Goal: Information Seeking & Learning: Check status

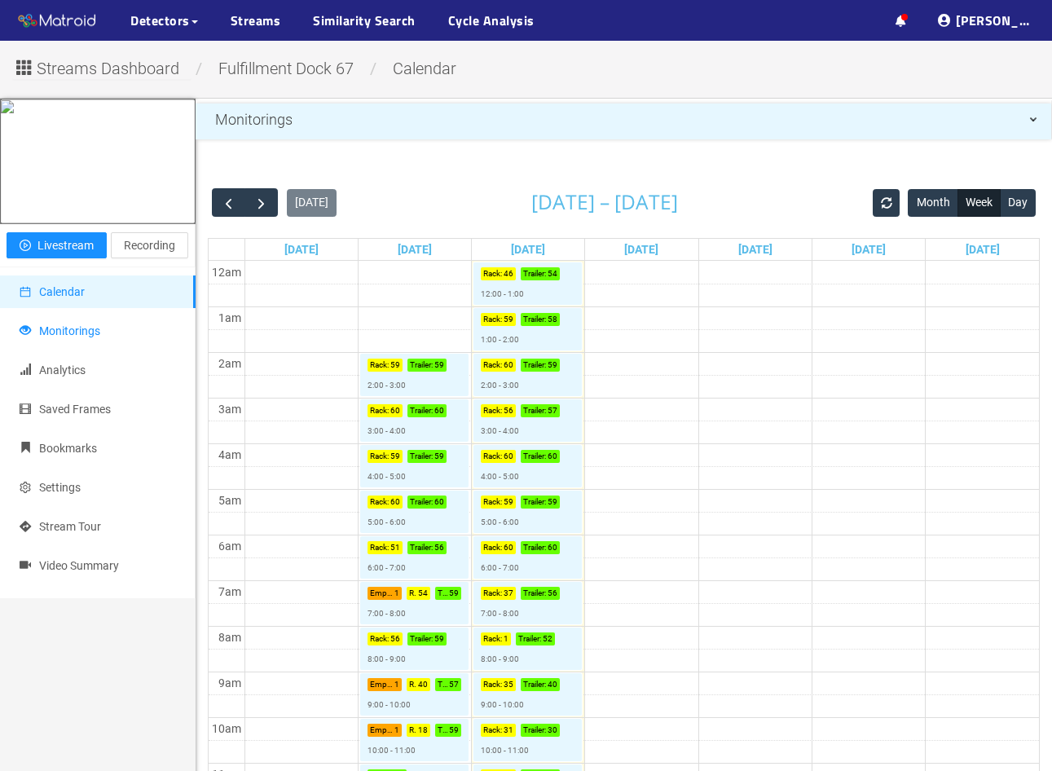
click at [74, 338] on span "Monitorings" at bounding box center [69, 330] width 61 height 13
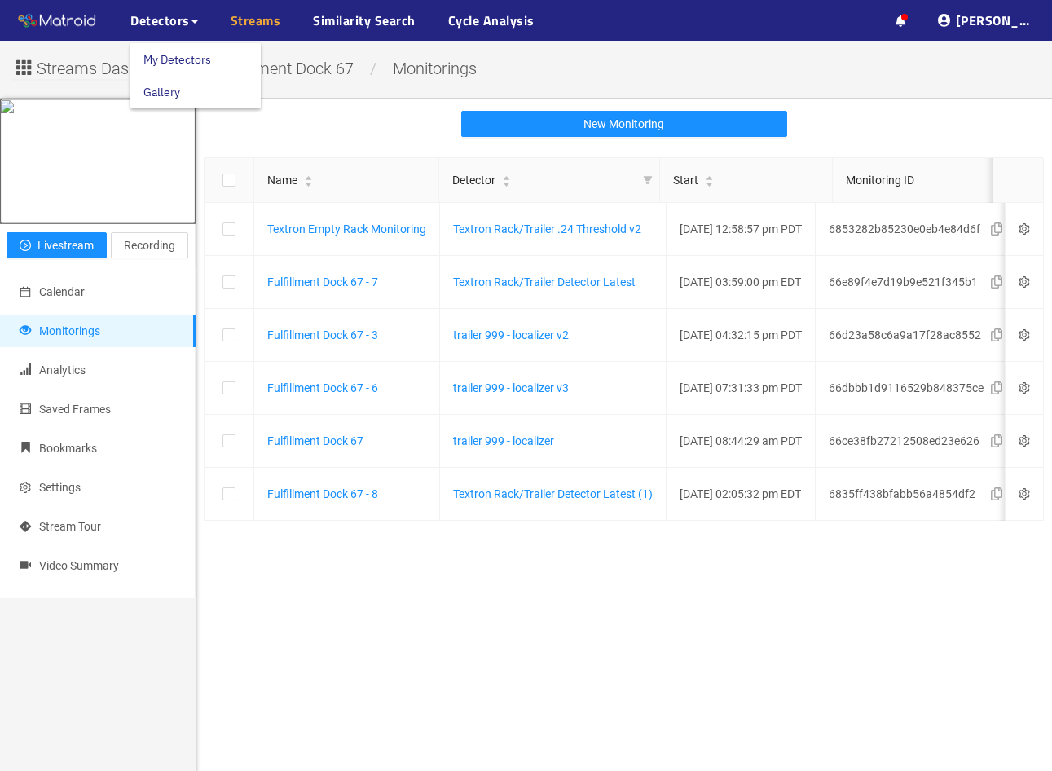
click at [253, 22] on link "Streams" at bounding box center [256, 21] width 51 height 20
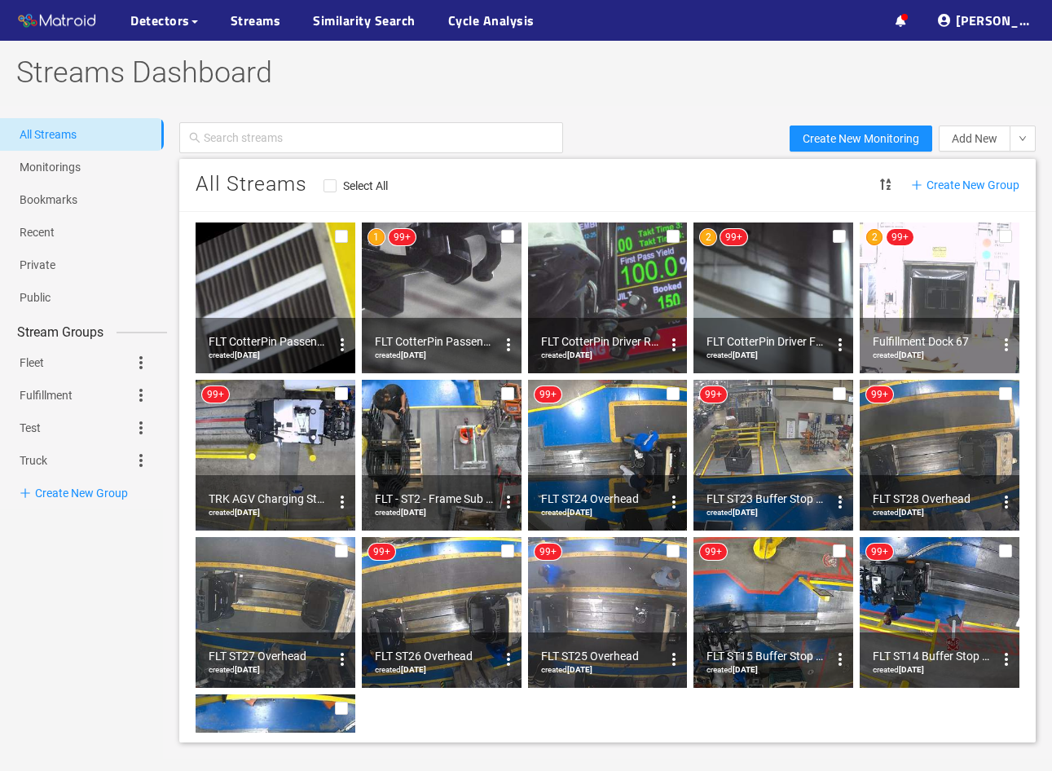
click at [448, 307] on img at bounding box center [442, 298] width 160 height 151
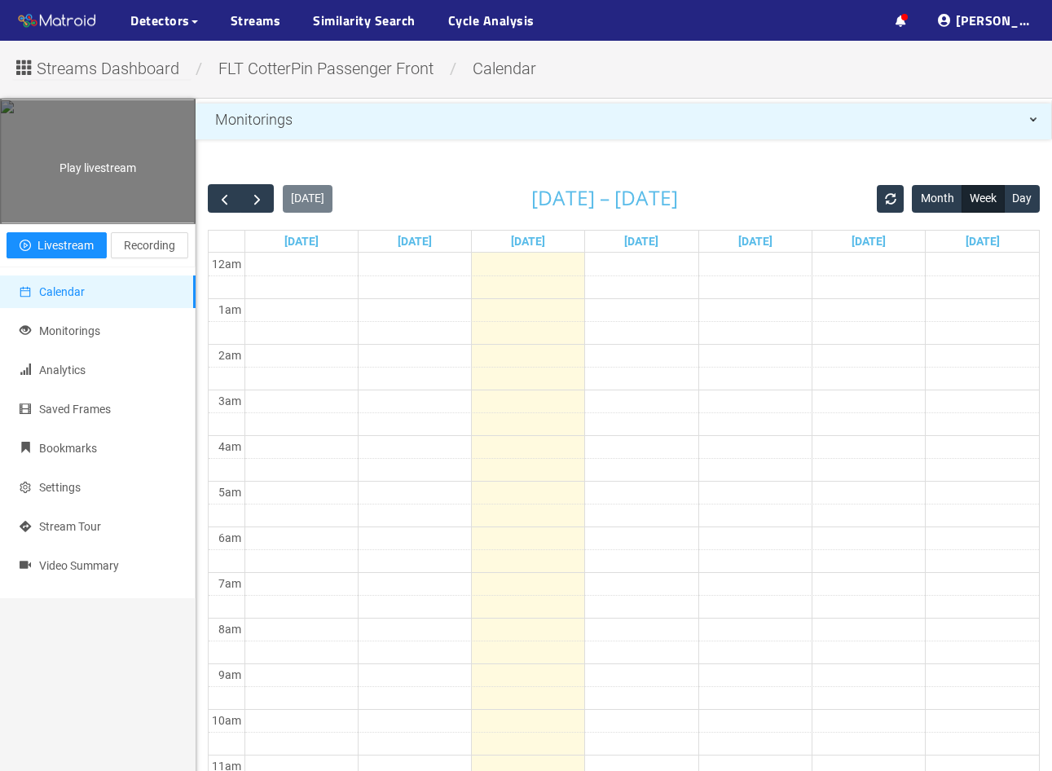
click at [95, 223] on div "Play livestream" at bounding box center [98, 161] width 194 height 122
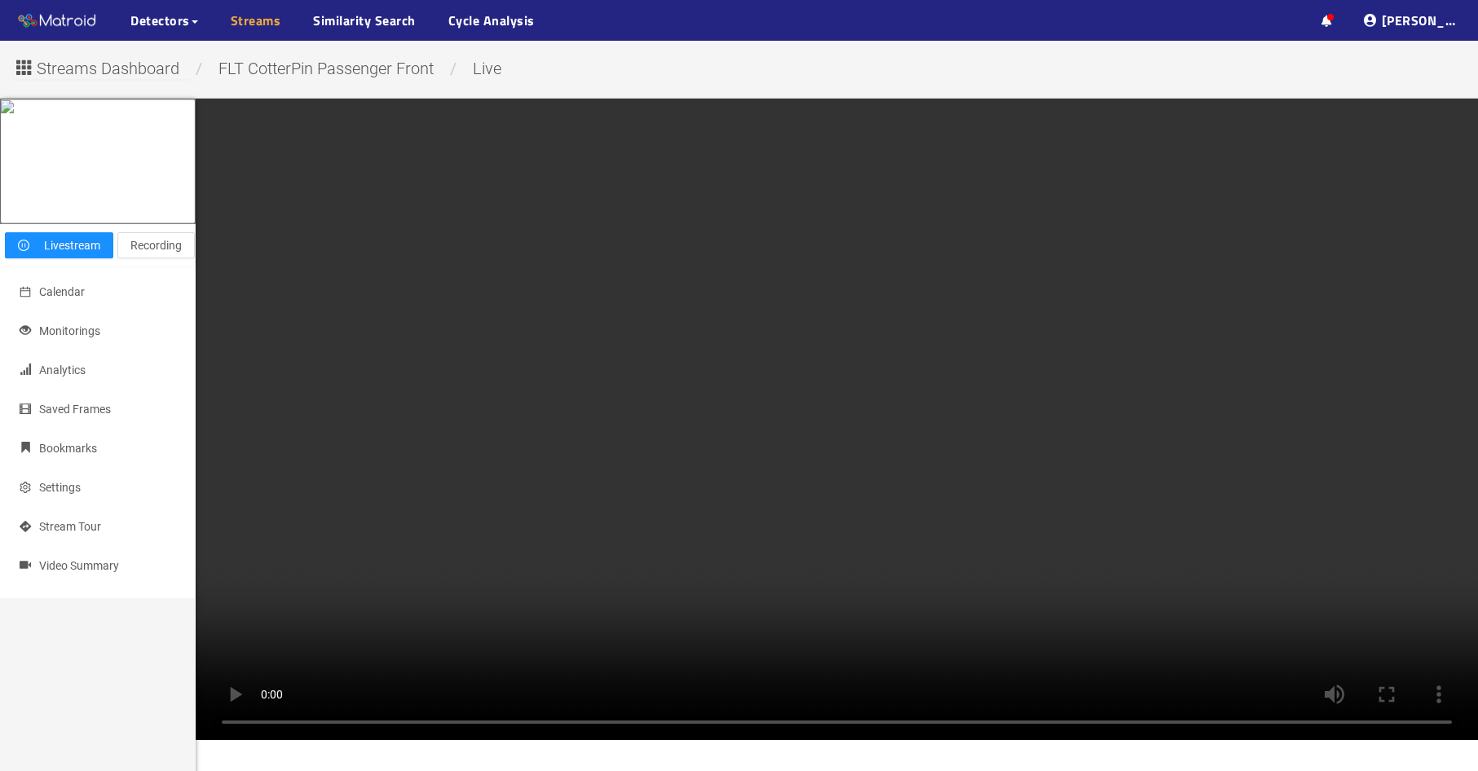
click at [273, 21] on link "Streams" at bounding box center [256, 21] width 51 height 20
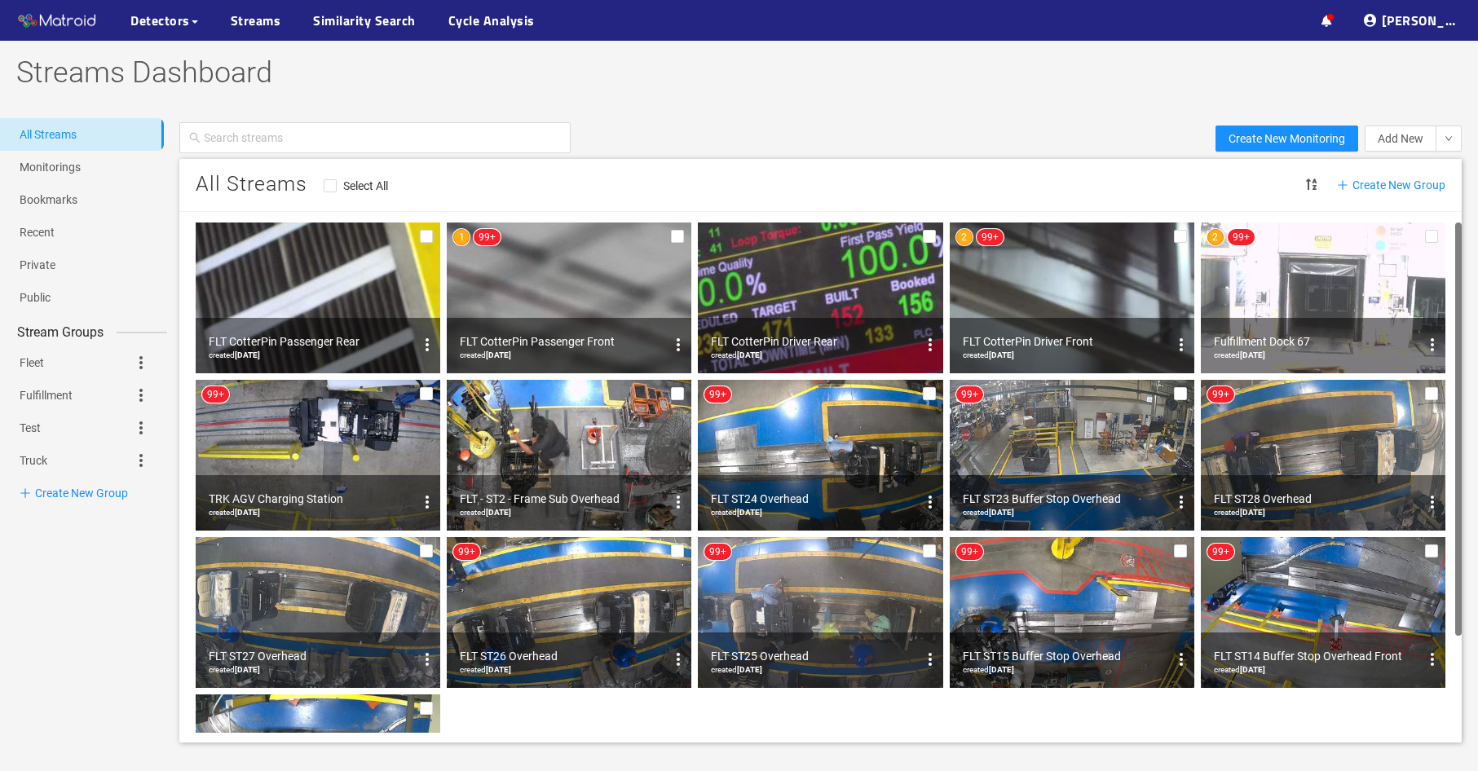
drag, startPoint x: 1274, startPoint y: 264, endPoint x: 1236, endPoint y: 271, distance: 39.0
click at [1236, 271] on img at bounding box center [1323, 298] width 245 height 151
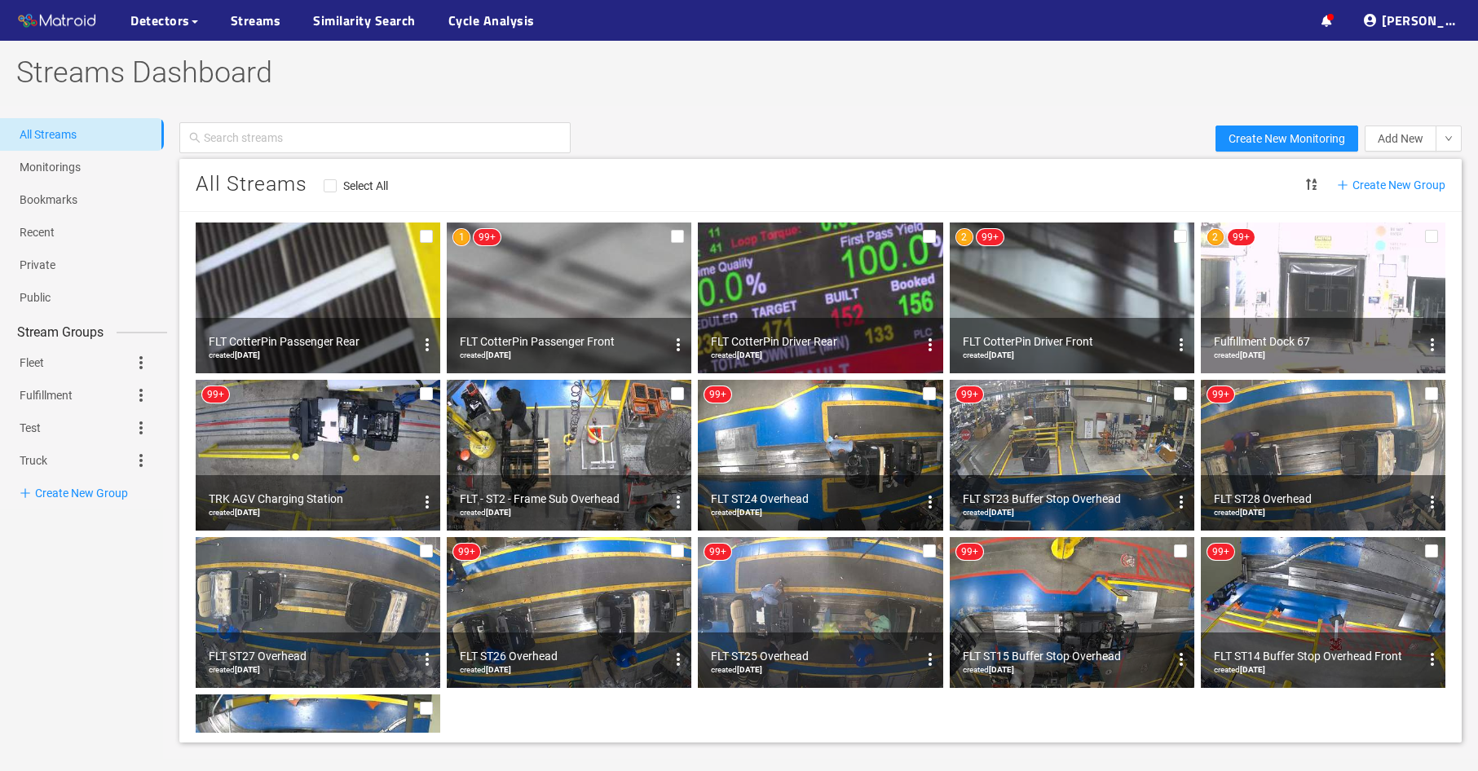
click at [617, 300] on img at bounding box center [569, 298] width 245 height 151
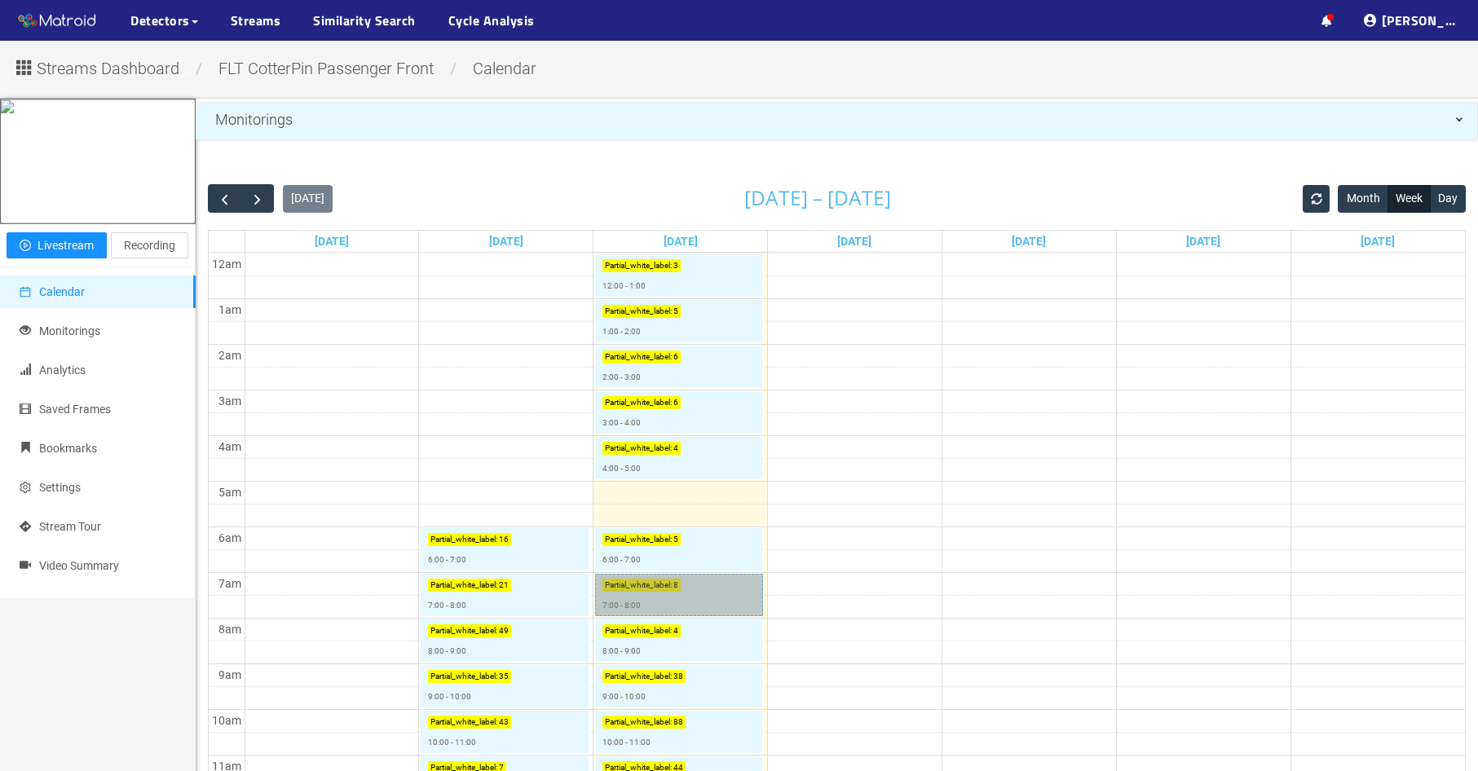
click at [696, 587] on link "Partial_white_label : 8 7:00 - 8:00" at bounding box center [679, 595] width 168 height 42
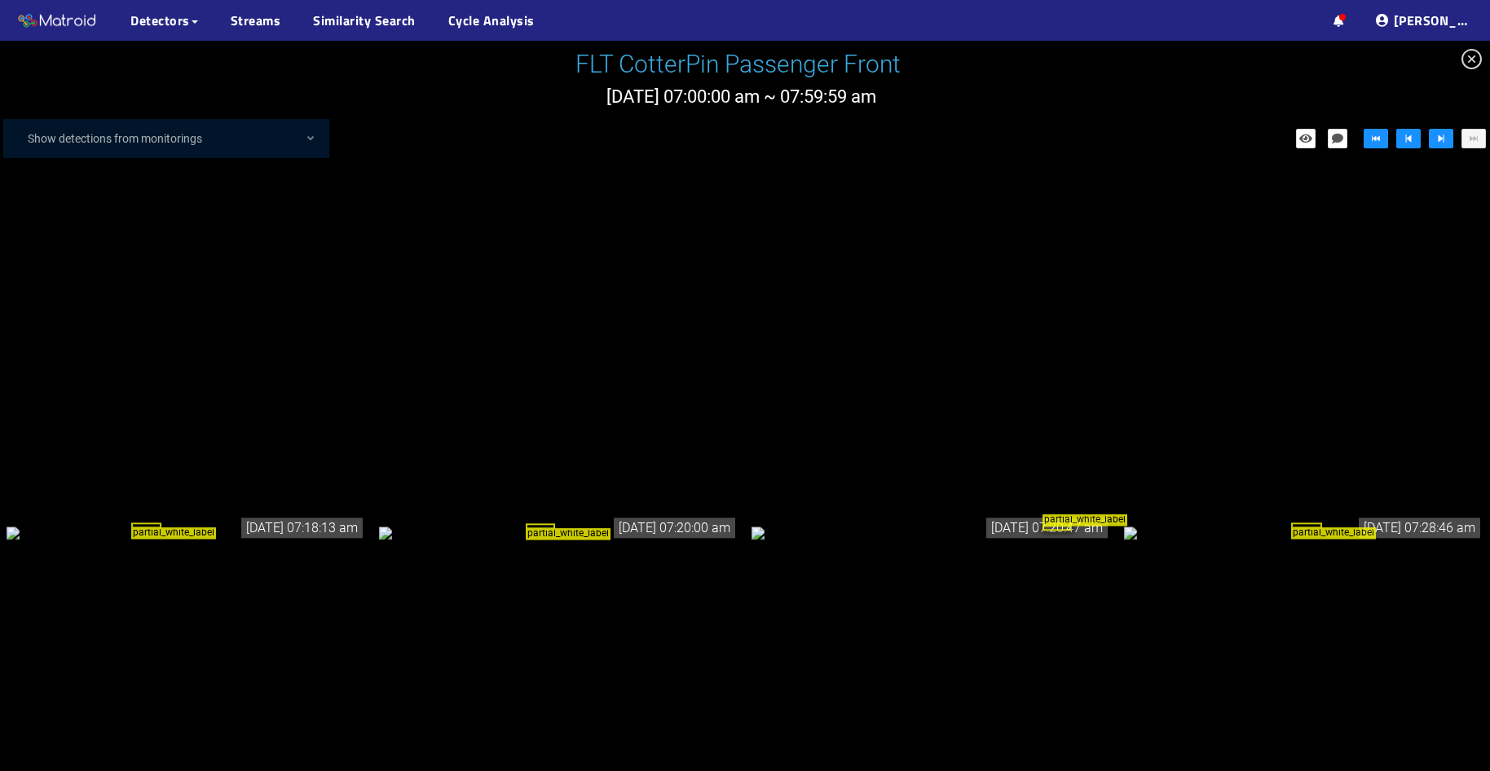
scroll to position [405, 0]
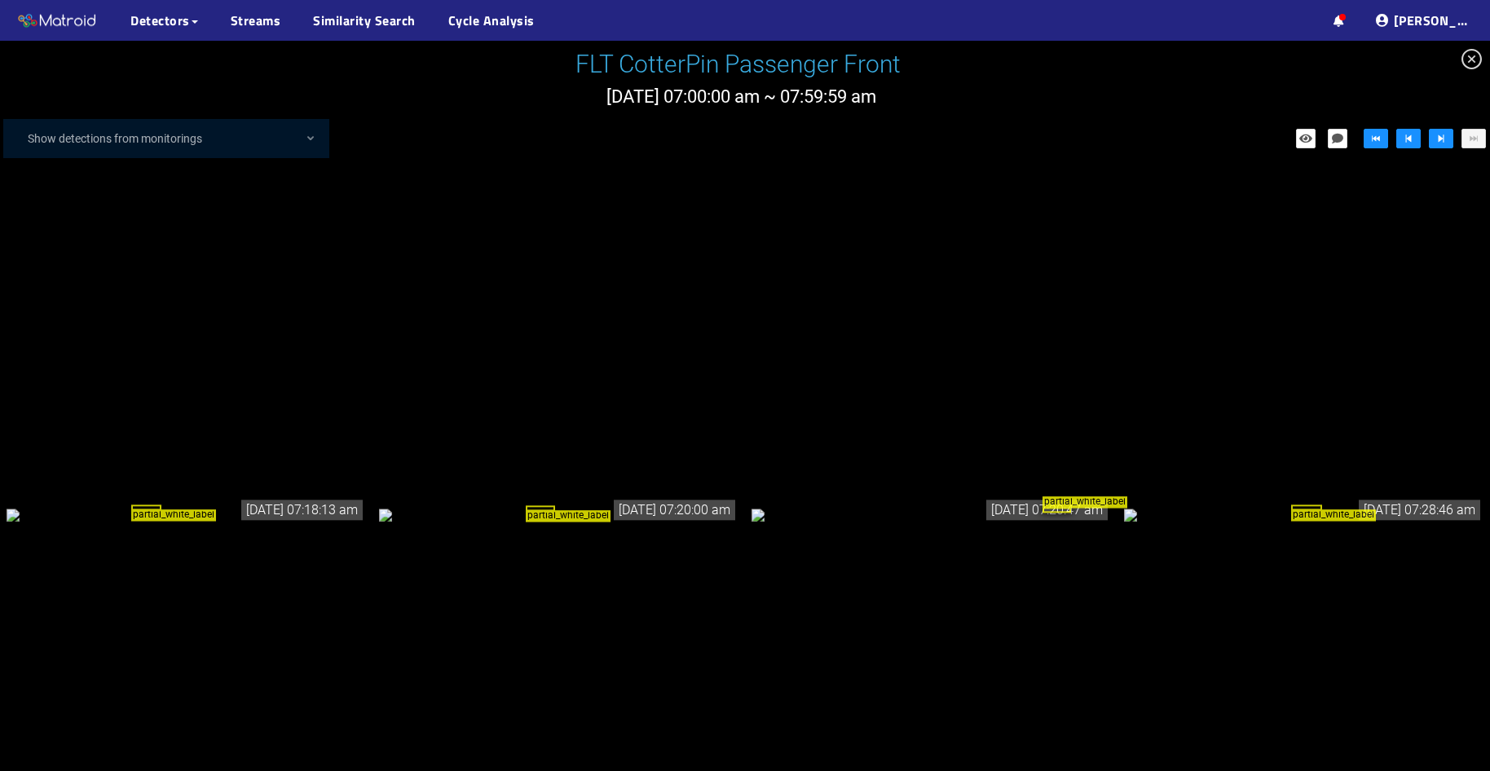
click at [245, 523] on div "partial_white_label" at bounding box center [187, 514] width 360 height 18
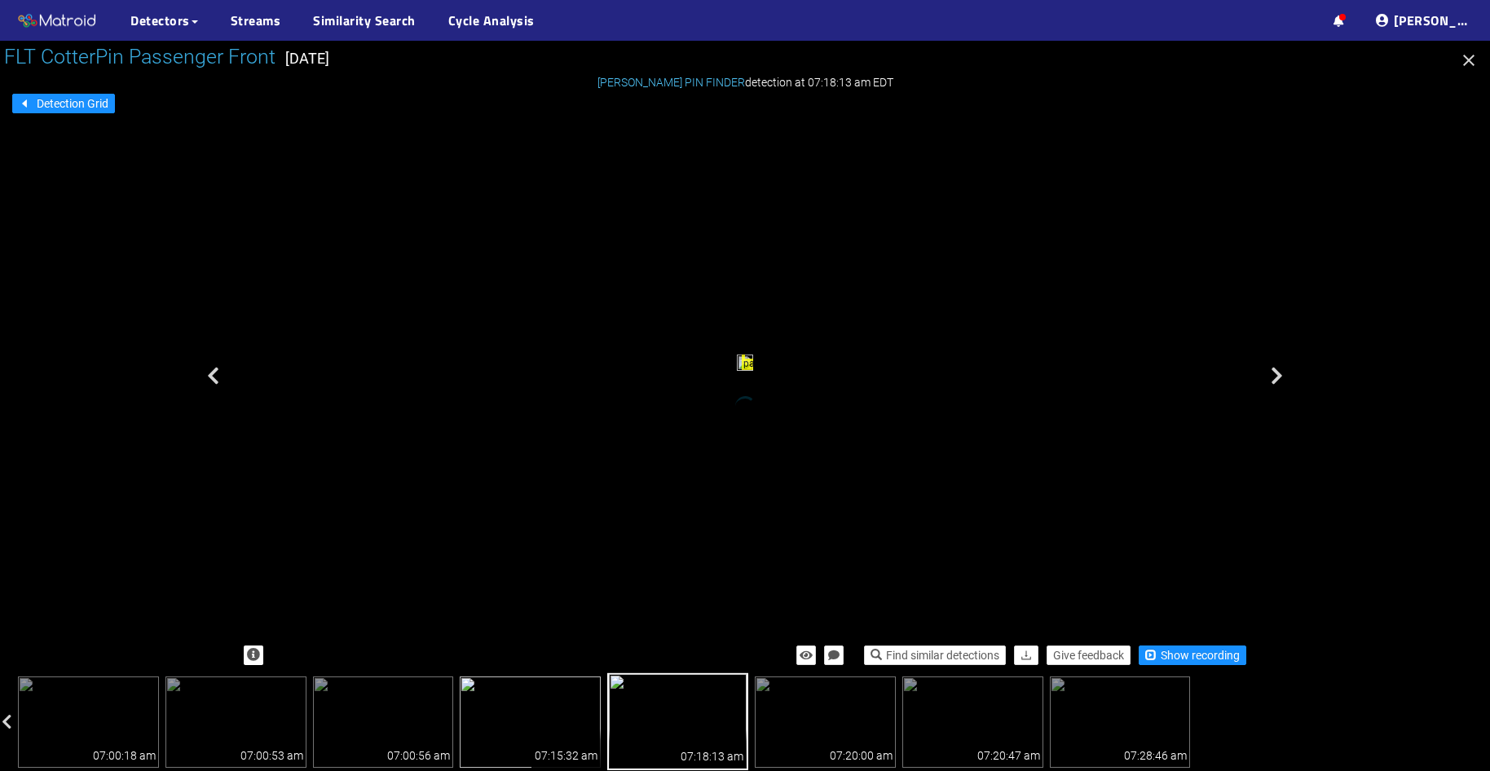
click at [517, 739] on img at bounding box center [530, 722] width 141 height 91
click at [258, 656] on icon "button" at bounding box center [253, 654] width 13 height 13
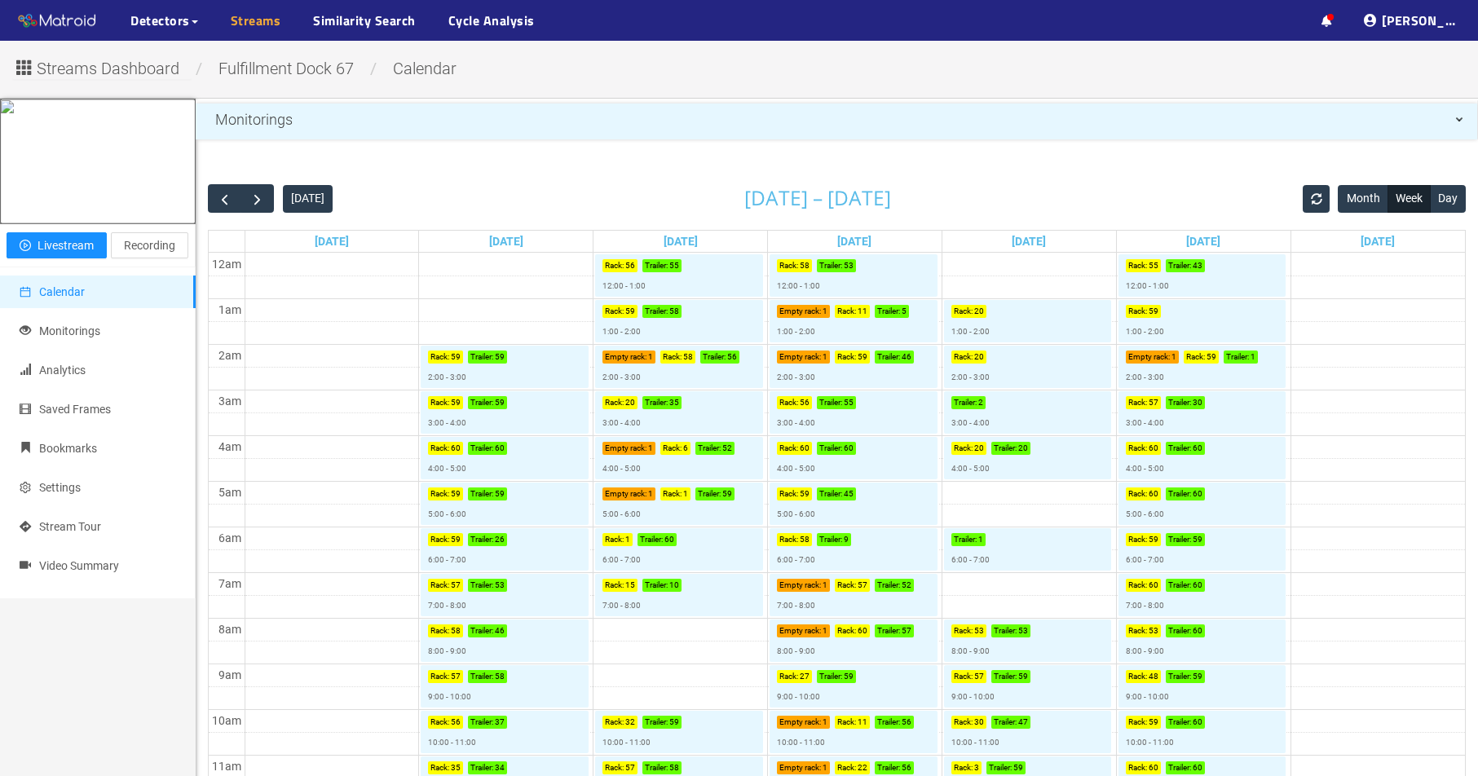
click at [244, 15] on link "Streams" at bounding box center [256, 21] width 51 height 20
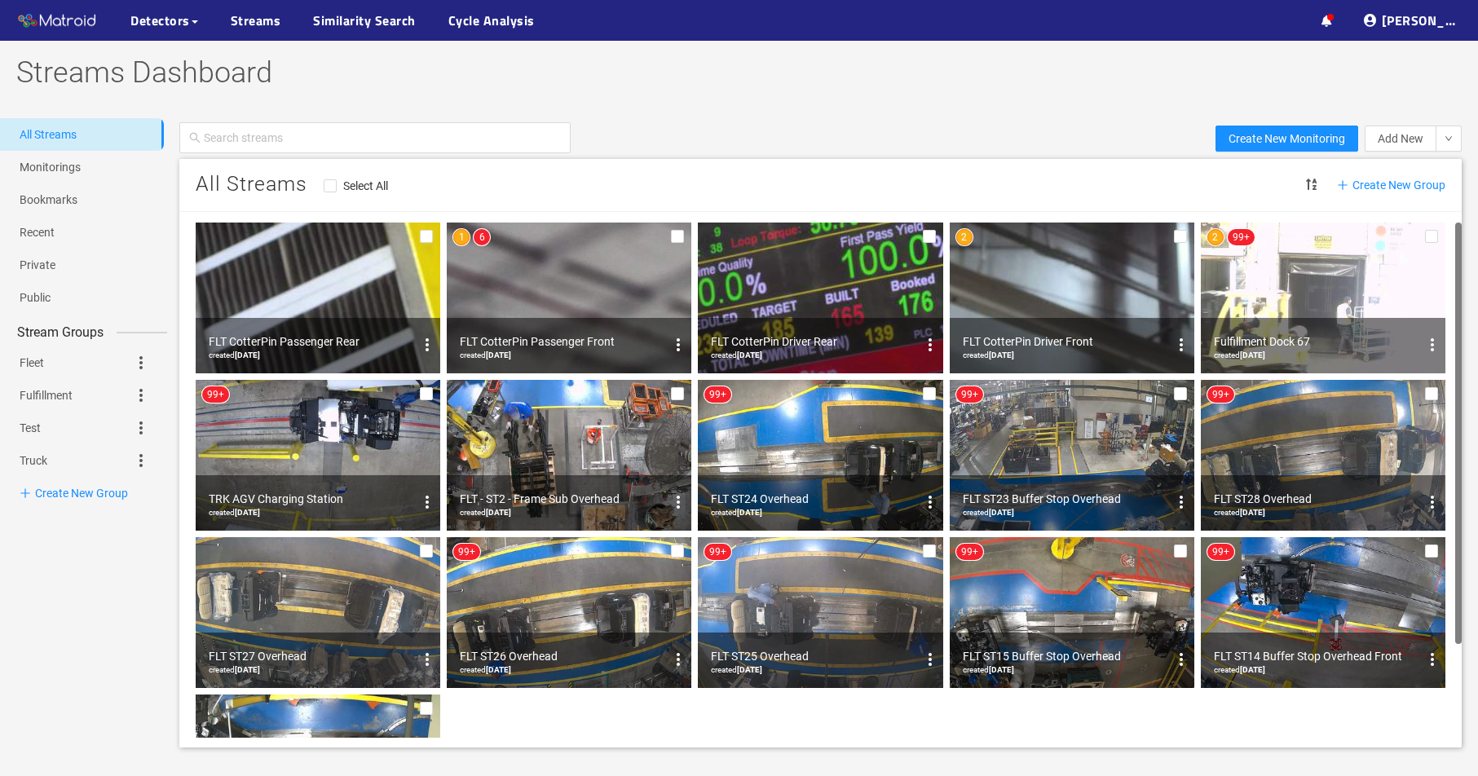
click at [1049, 283] on img at bounding box center [1072, 298] width 245 height 151
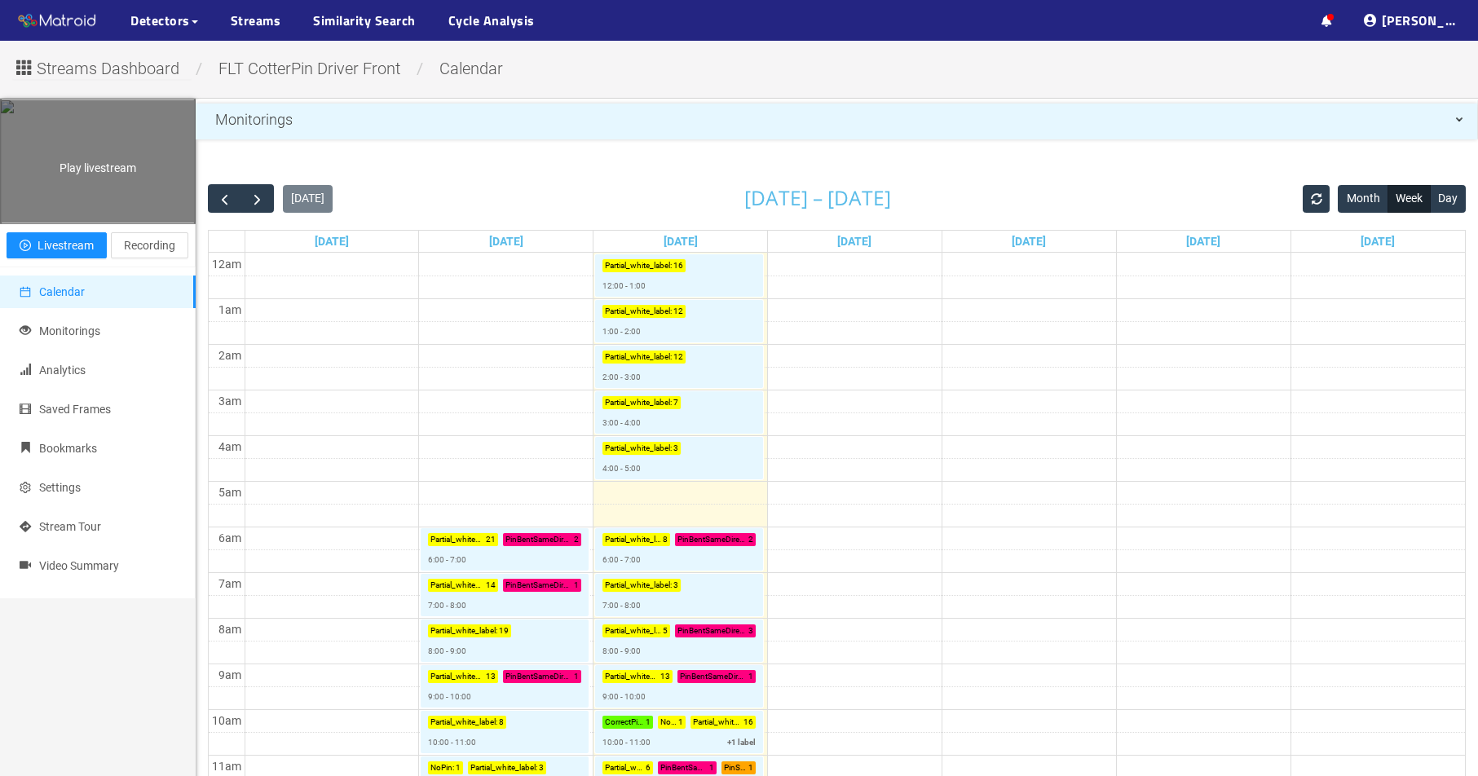
click at [150, 223] on div "Play livestream" at bounding box center [98, 161] width 194 height 122
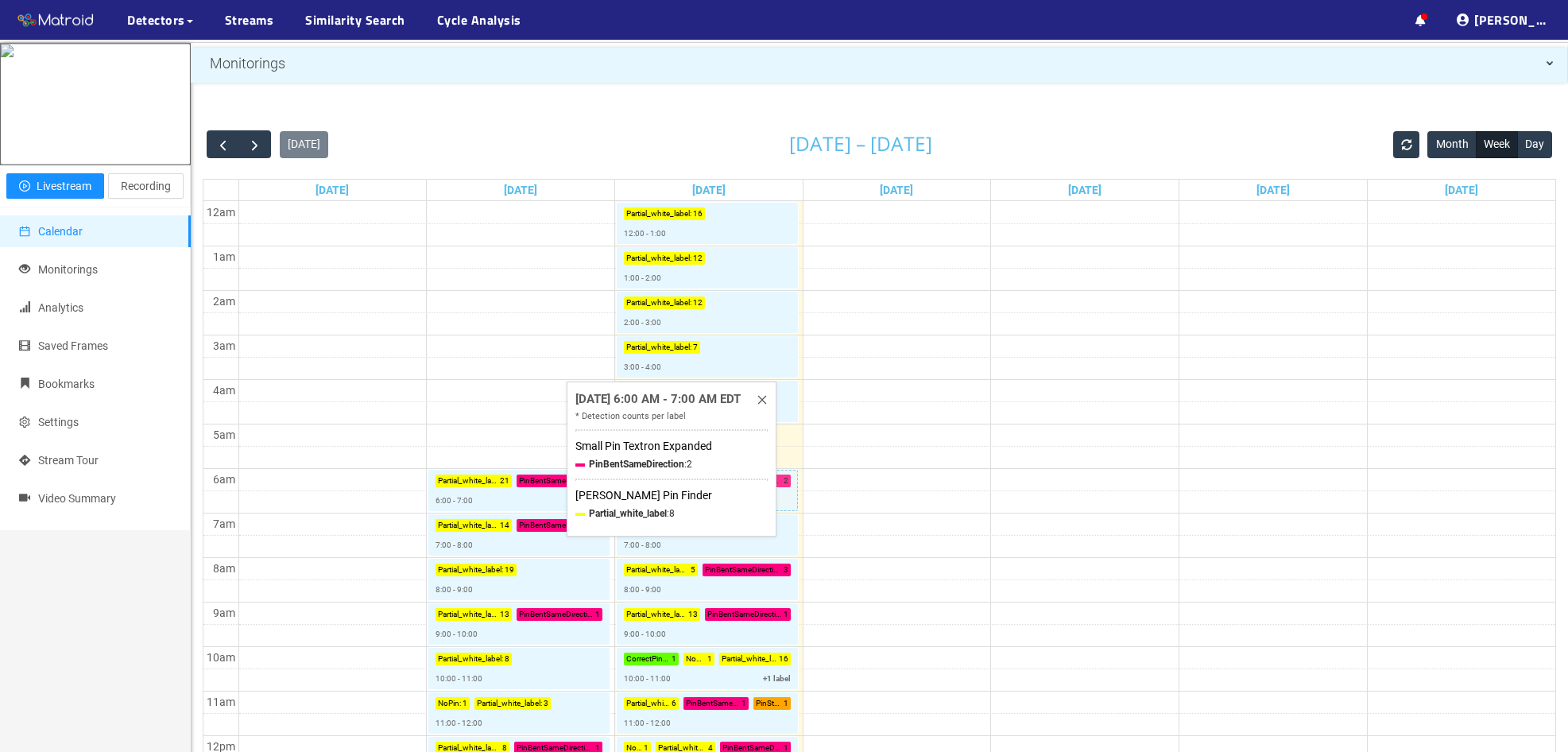
scroll to position [80, 0]
